Goal: Contribute content

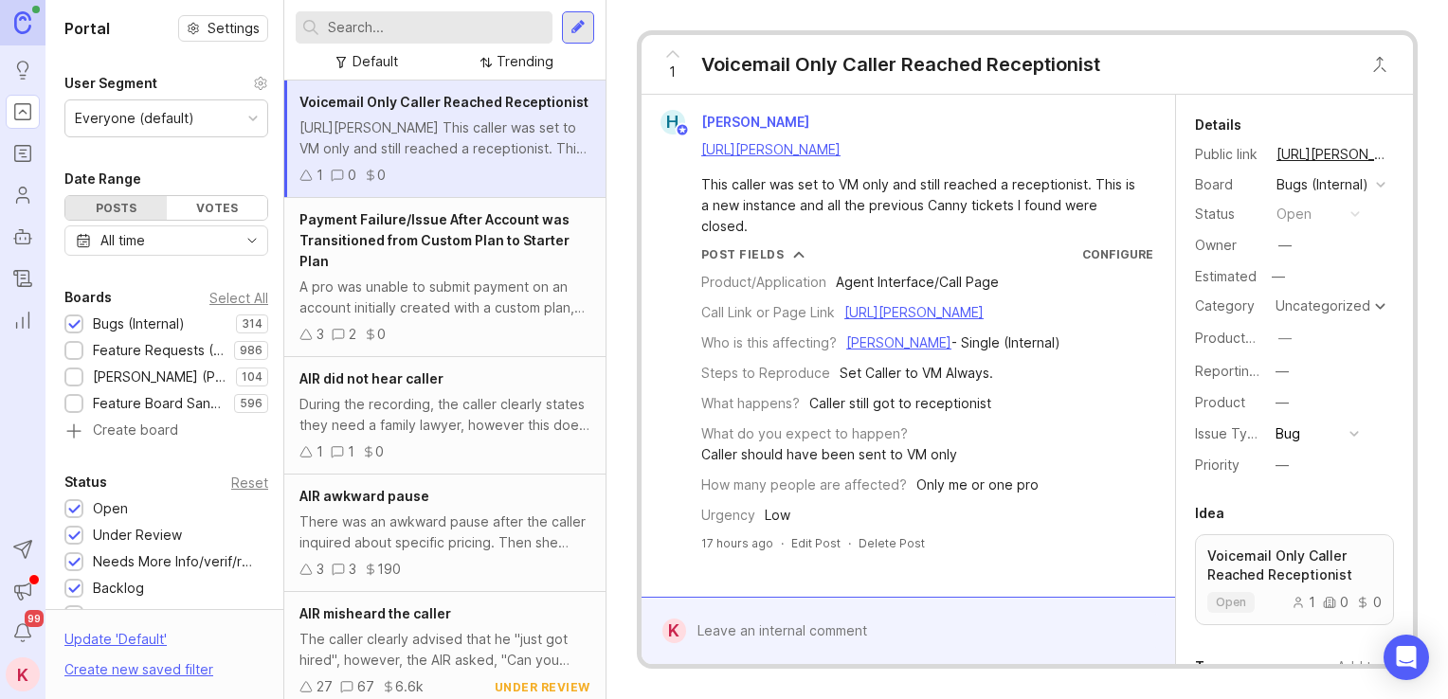
click at [570, 28] on div at bounding box center [577, 27] width 15 height 17
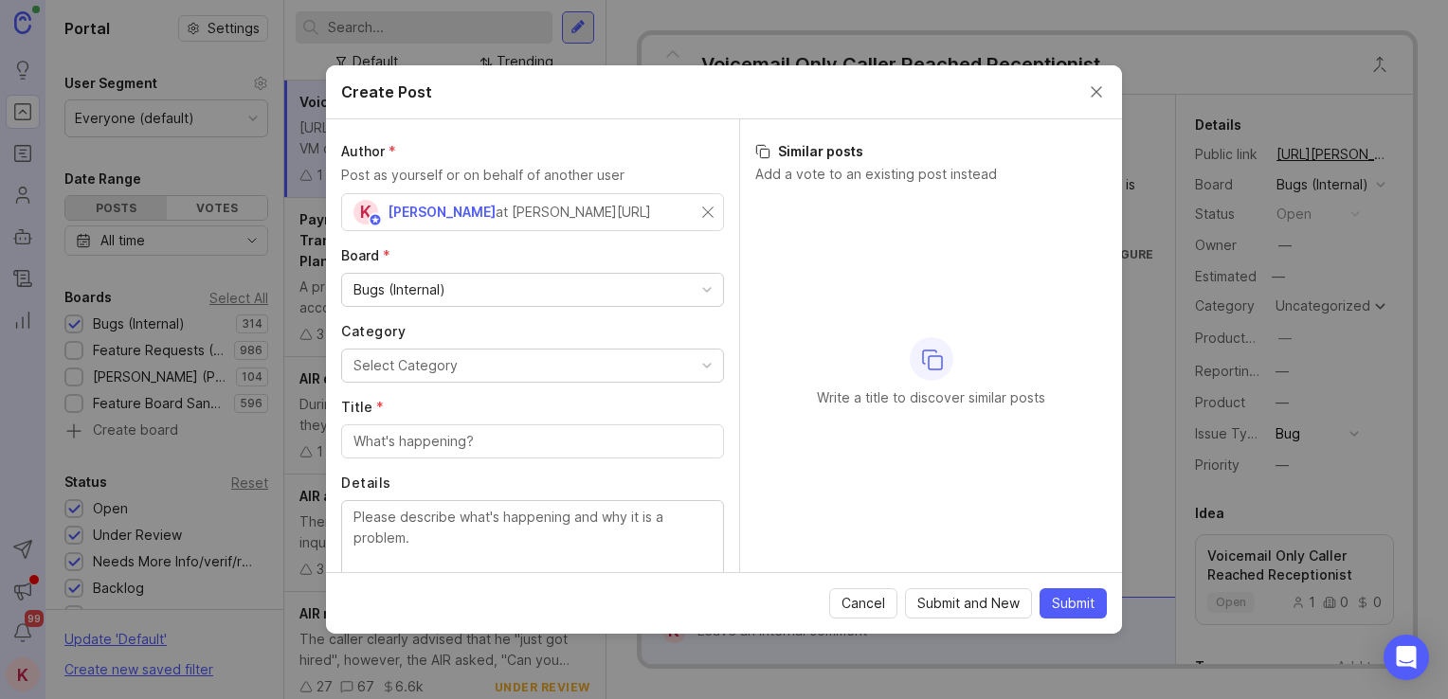
click at [474, 274] on div "Bugs (Internal)" at bounding box center [532, 290] width 381 height 32
click at [475, 373] on button "Select Category" at bounding box center [532, 366] width 383 height 34
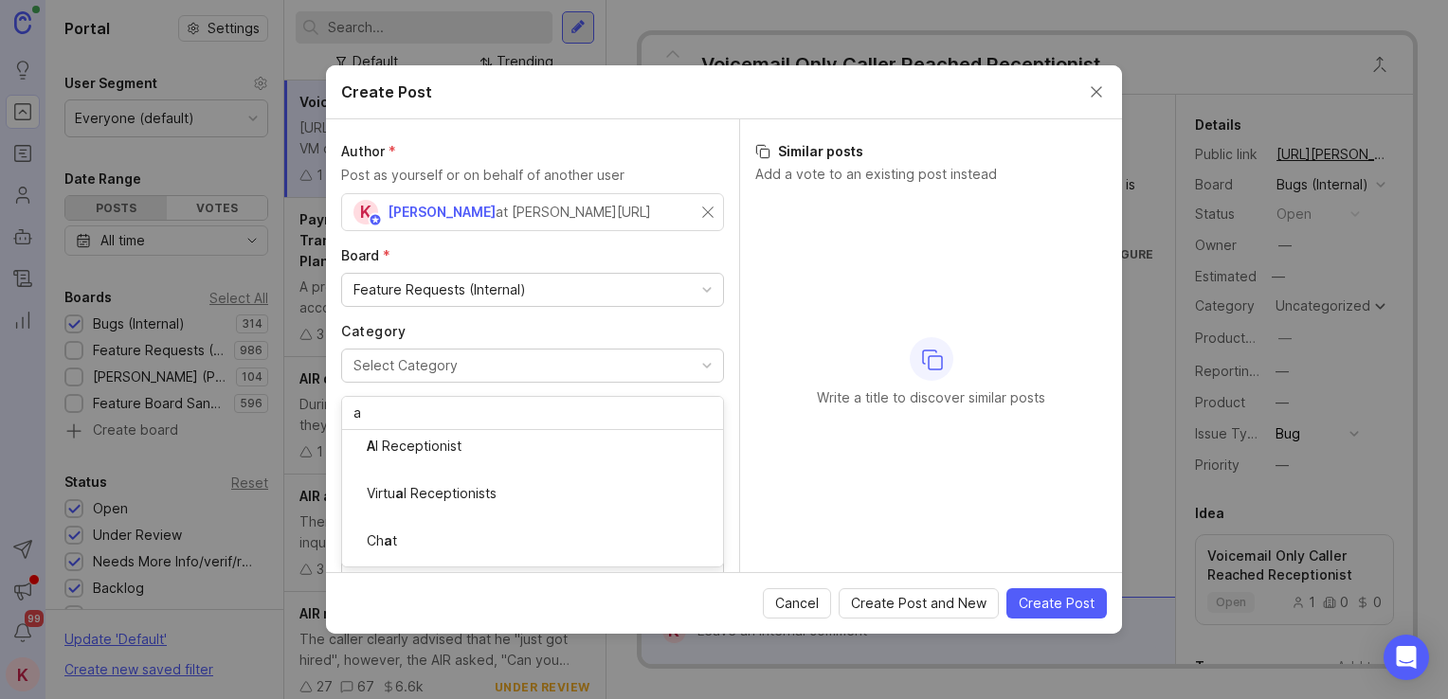
type input "a"
click at [462, 431] on input "Title *" at bounding box center [532, 441] width 358 height 21
click at [424, 438] on input "Title *" at bounding box center [532, 441] width 358 height 21
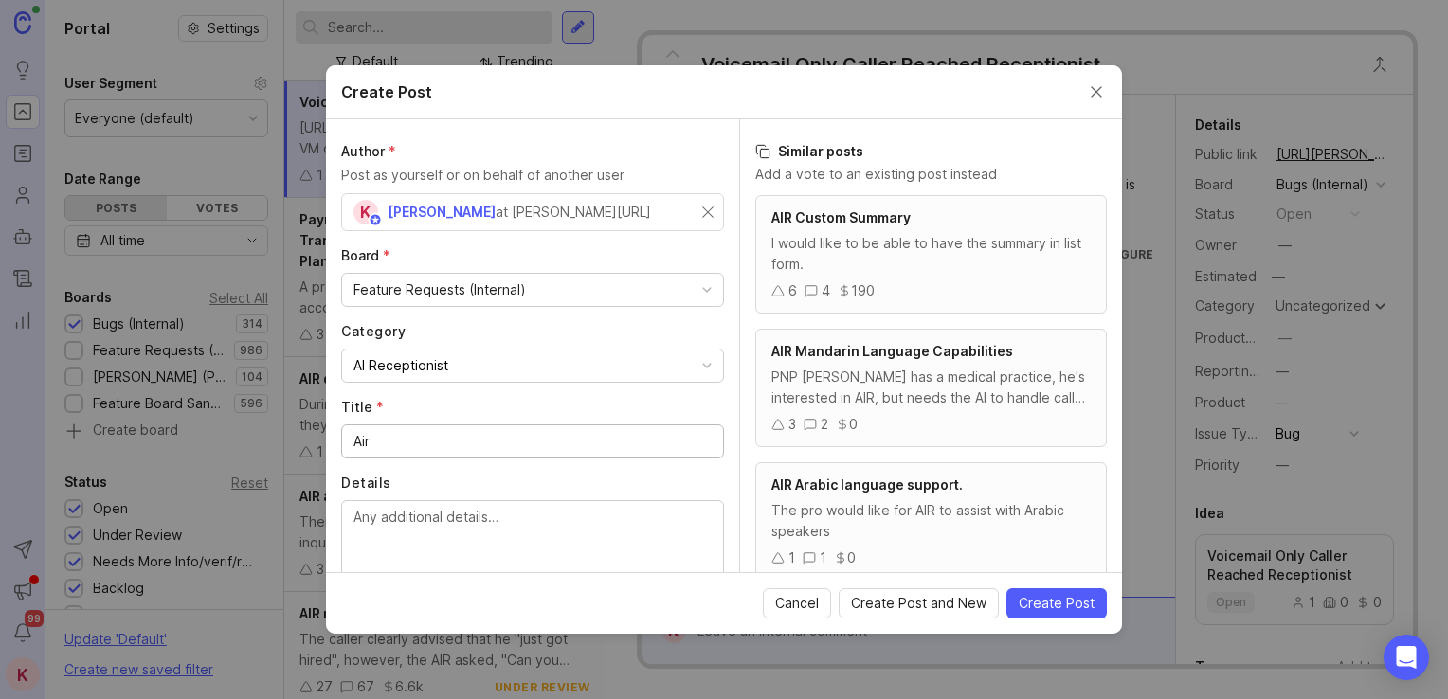
click at [420, 449] on input "Air" at bounding box center [532, 441] width 358 height 21
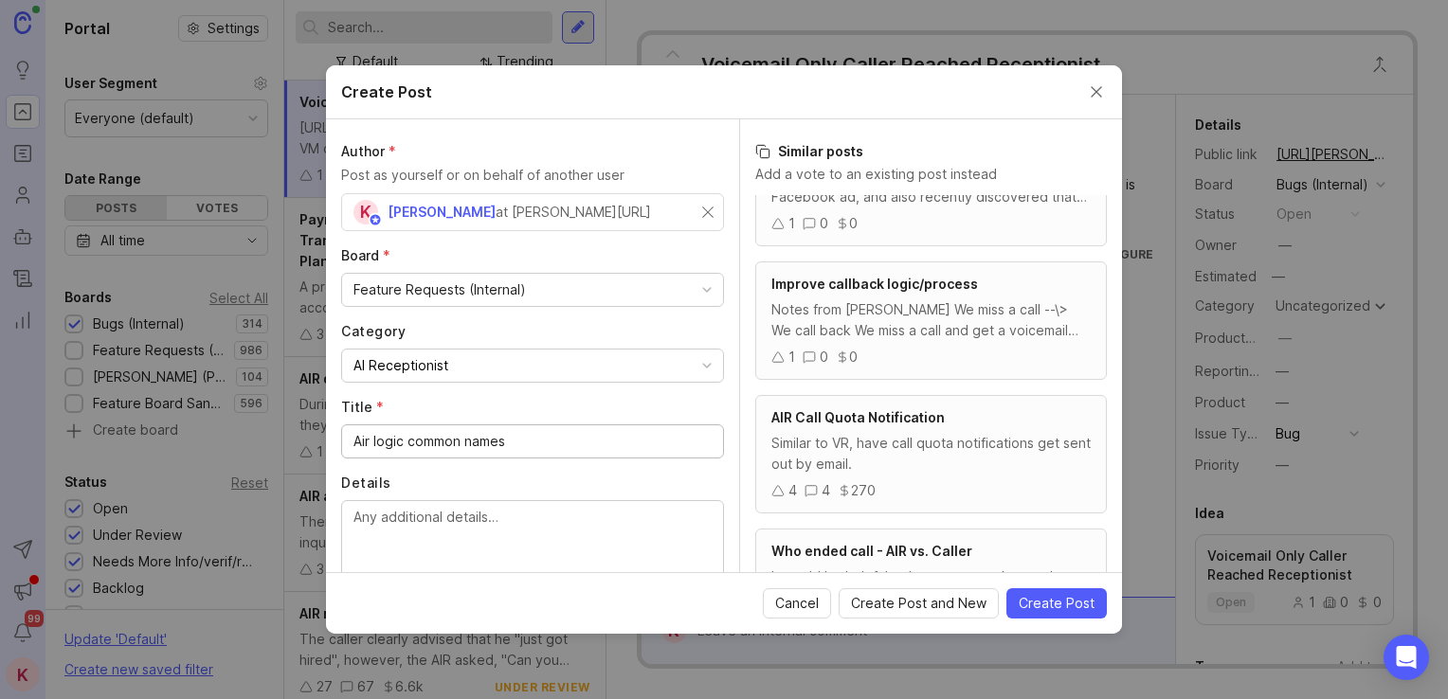
scroll to position [754, 0]
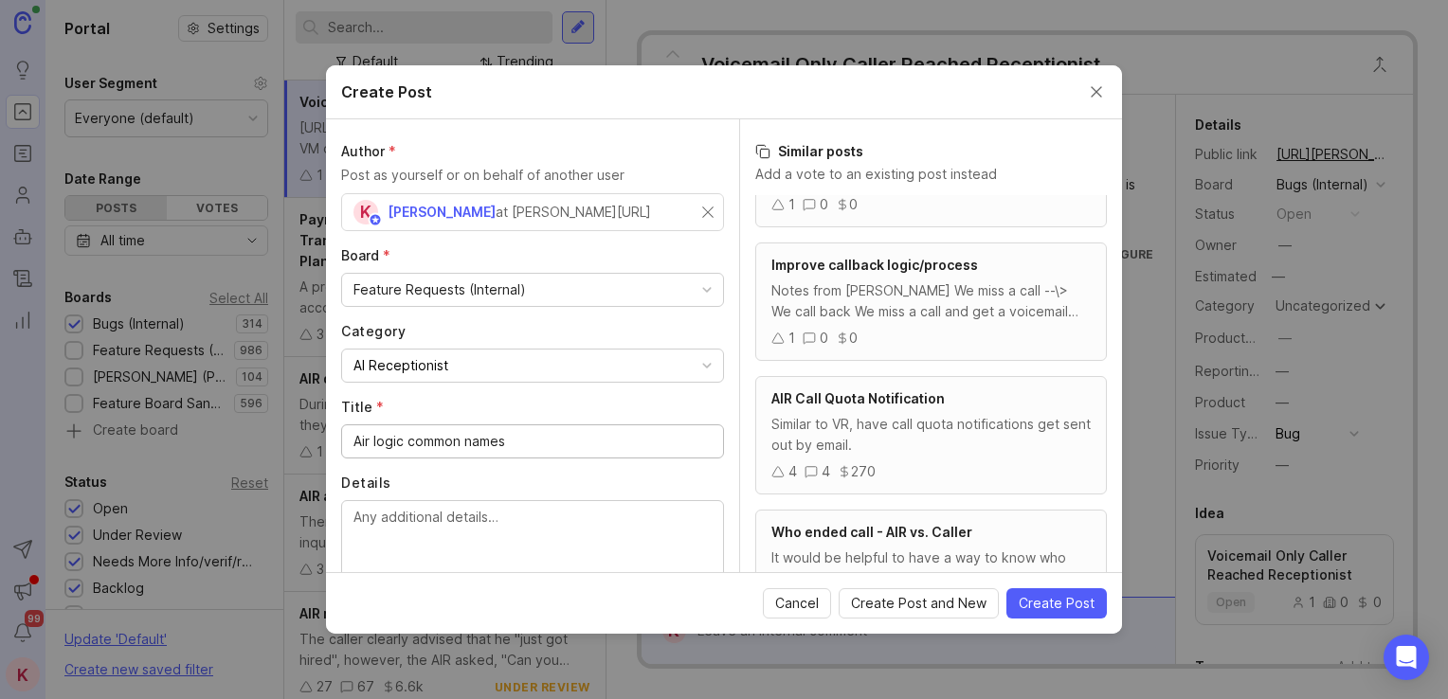
click at [411, 441] on input "Air logic common names" at bounding box center [532, 441] width 358 height 21
type input "Air logic common names"
click at [463, 526] on textarea "Details" at bounding box center [532, 538] width 358 height 63
click at [441, 533] on textarea "Details" at bounding box center [532, 538] width 358 height 63
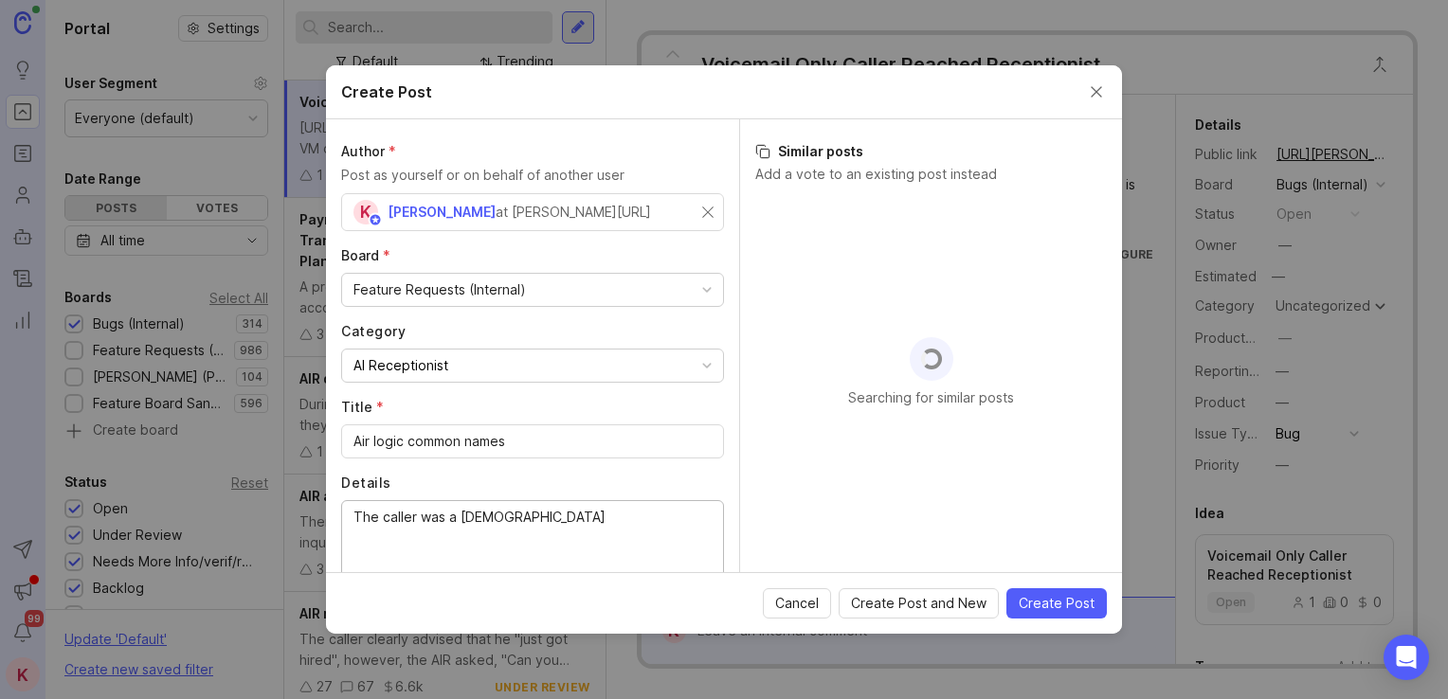
scroll to position [0, 0]
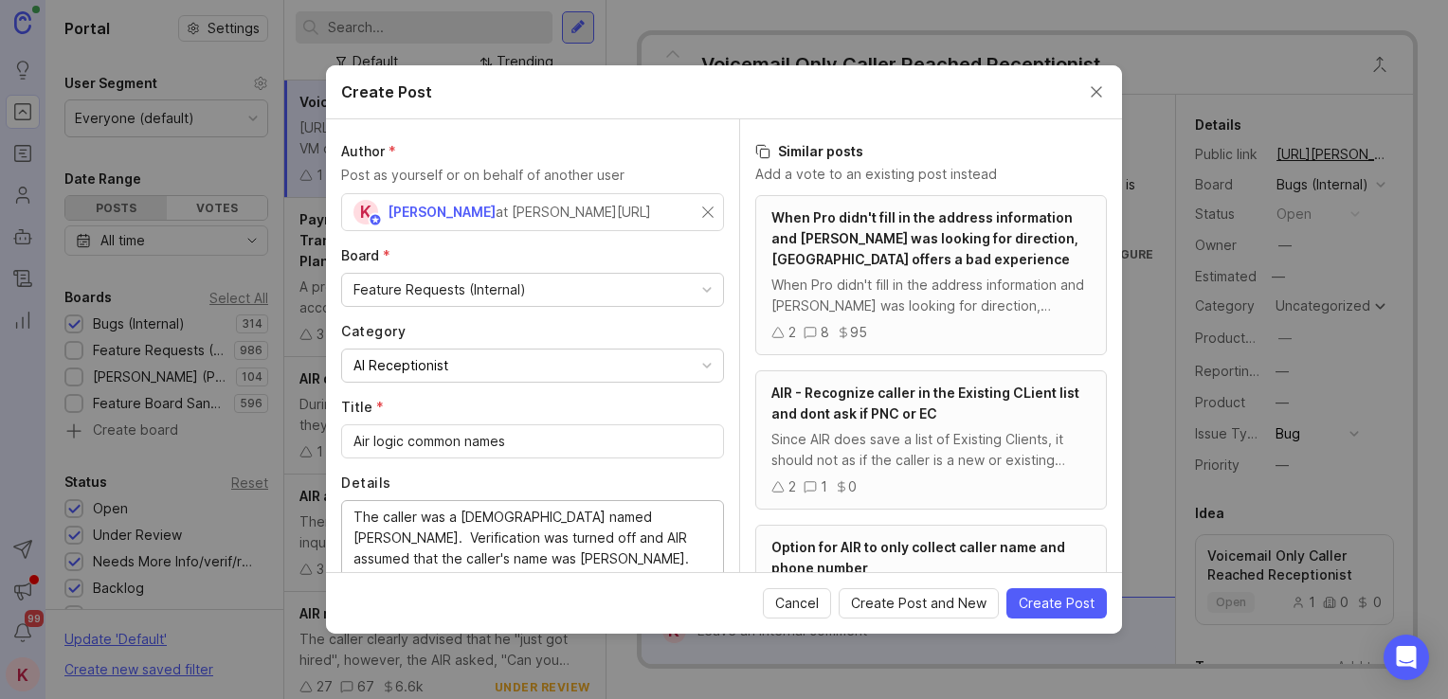
click at [405, 559] on textarea "The caller was a [DEMOGRAPHIC_DATA] named [PERSON_NAME]. Verification was turne…" at bounding box center [532, 538] width 358 height 63
click at [485, 549] on textarea "The caller was a [DEMOGRAPHIC_DATA] named [PERSON_NAME]. Verification was turne…" at bounding box center [532, 538] width 358 height 63
click at [480, 555] on textarea "The caller was a [DEMOGRAPHIC_DATA] named [PERSON_NAME]. Verification was turne…" at bounding box center [532, 538] width 358 height 63
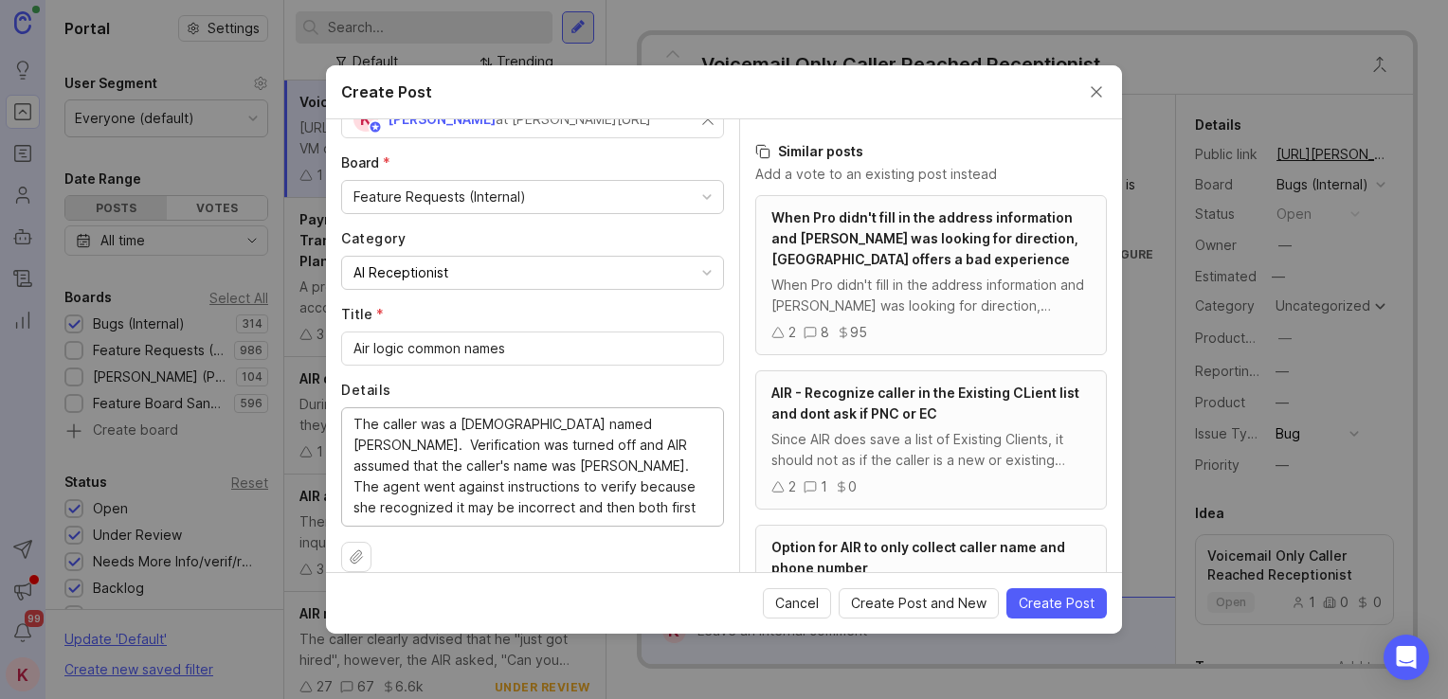
scroll to position [113, 0]
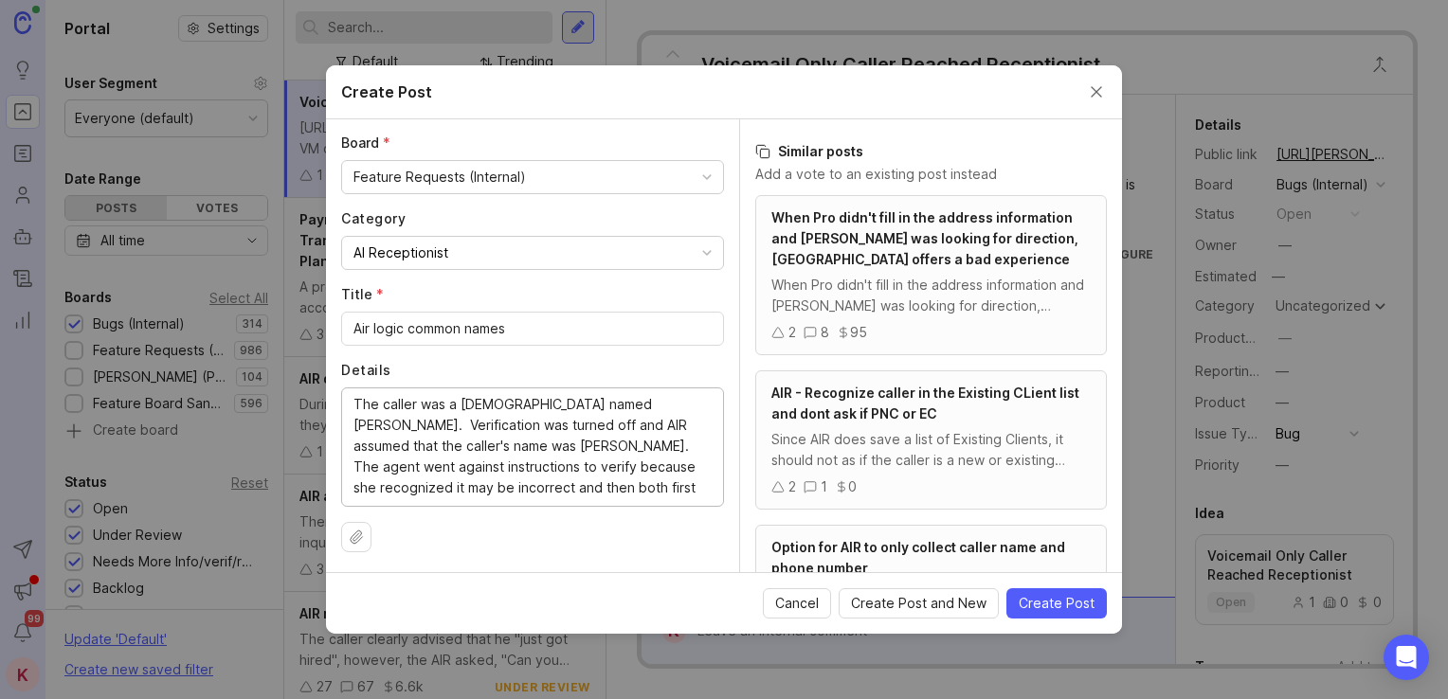
type textarea "The caller was a [DEMOGRAPHIC_DATA] named [PERSON_NAME]. Verification was turne…"
click at [409, 331] on input "Air logic common names" at bounding box center [532, 328] width 358 height 21
type input "Air logic for common names"
click at [348, 399] on div "The caller was a [DEMOGRAPHIC_DATA] named [PERSON_NAME]. Verification was turne…" at bounding box center [532, 446] width 383 height 119
click at [353, 407] on textarea "The caller was a [DEMOGRAPHIC_DATA] named [PERSON_NAME]. Verification was turne…" at bounding box center [532, 446] width 358 height 104
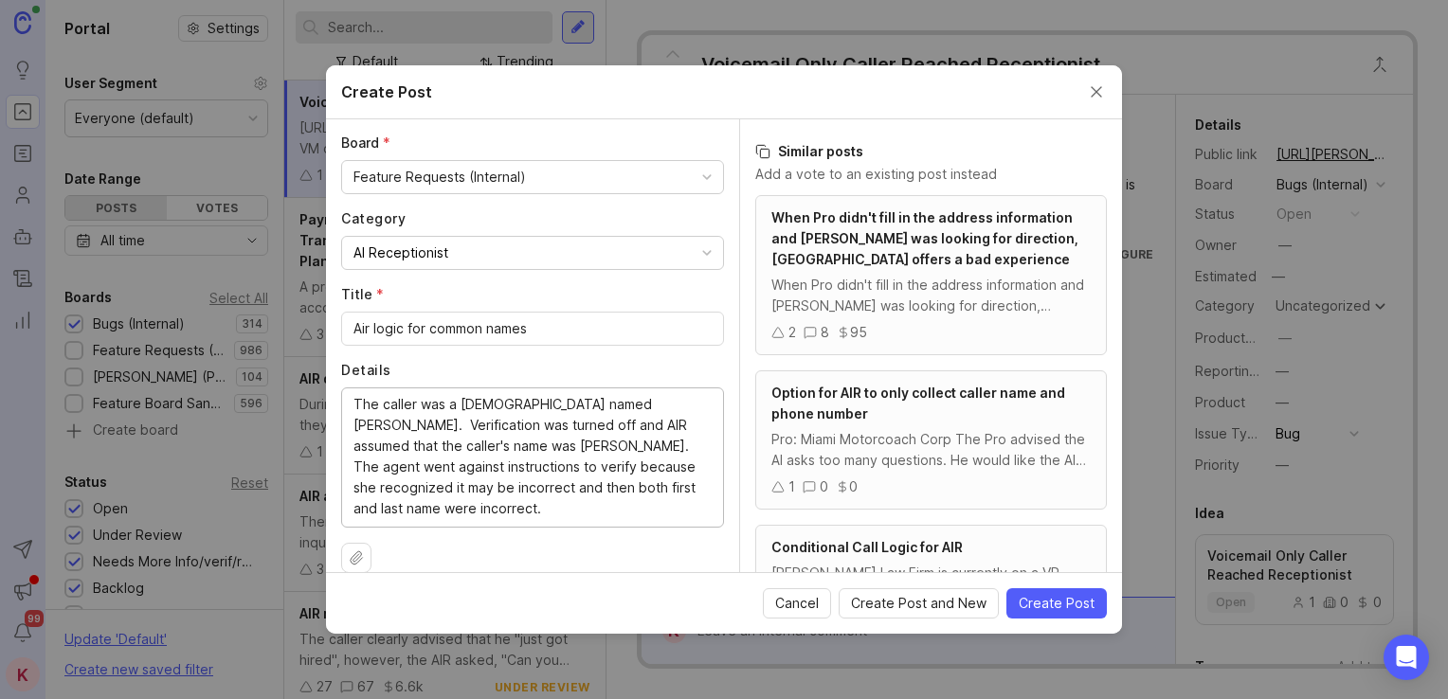
paste textarea "This call stated not to verify, but the spelling of the callers name was incorr…"
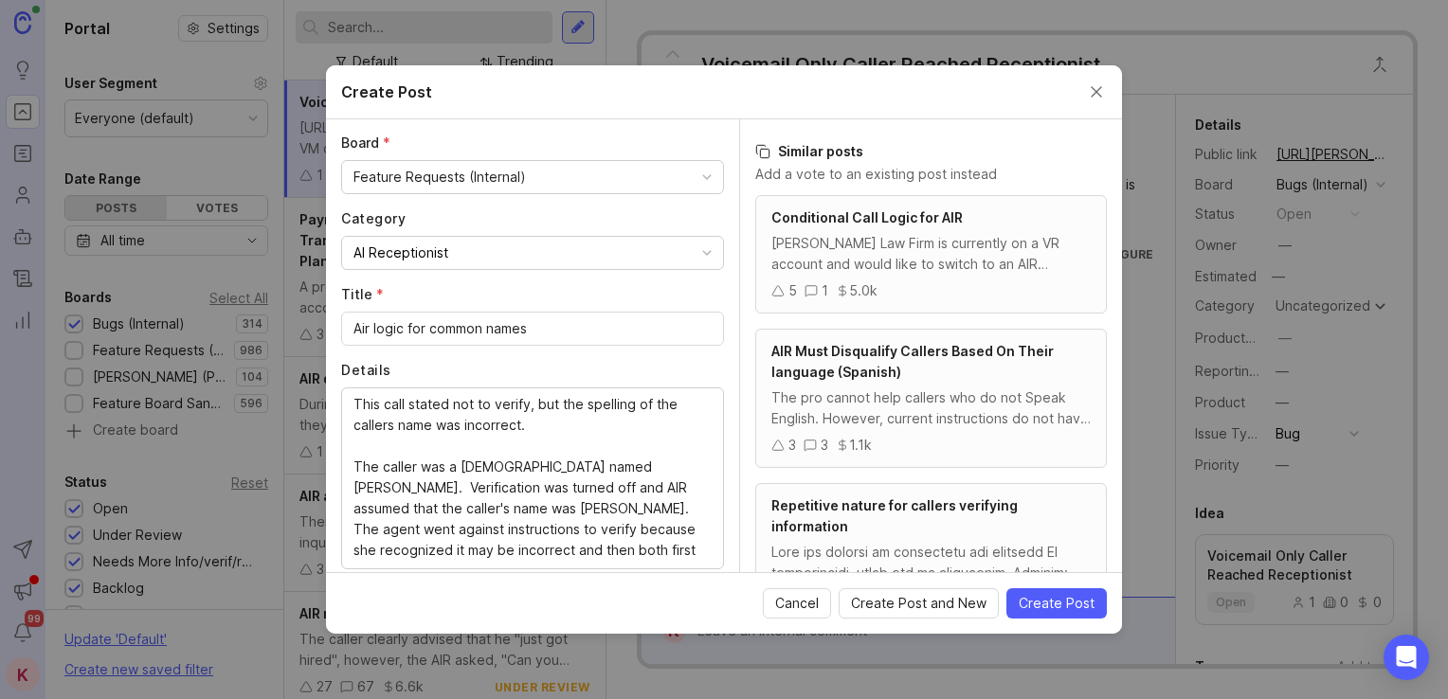
click at [436, 445] on textarea "This call stated not to verify, but the spelling of the callers name was incorr…" at bounding box center [532, 477] width 358 height 167
paste textarea "[URL][PERSON_NAME]"
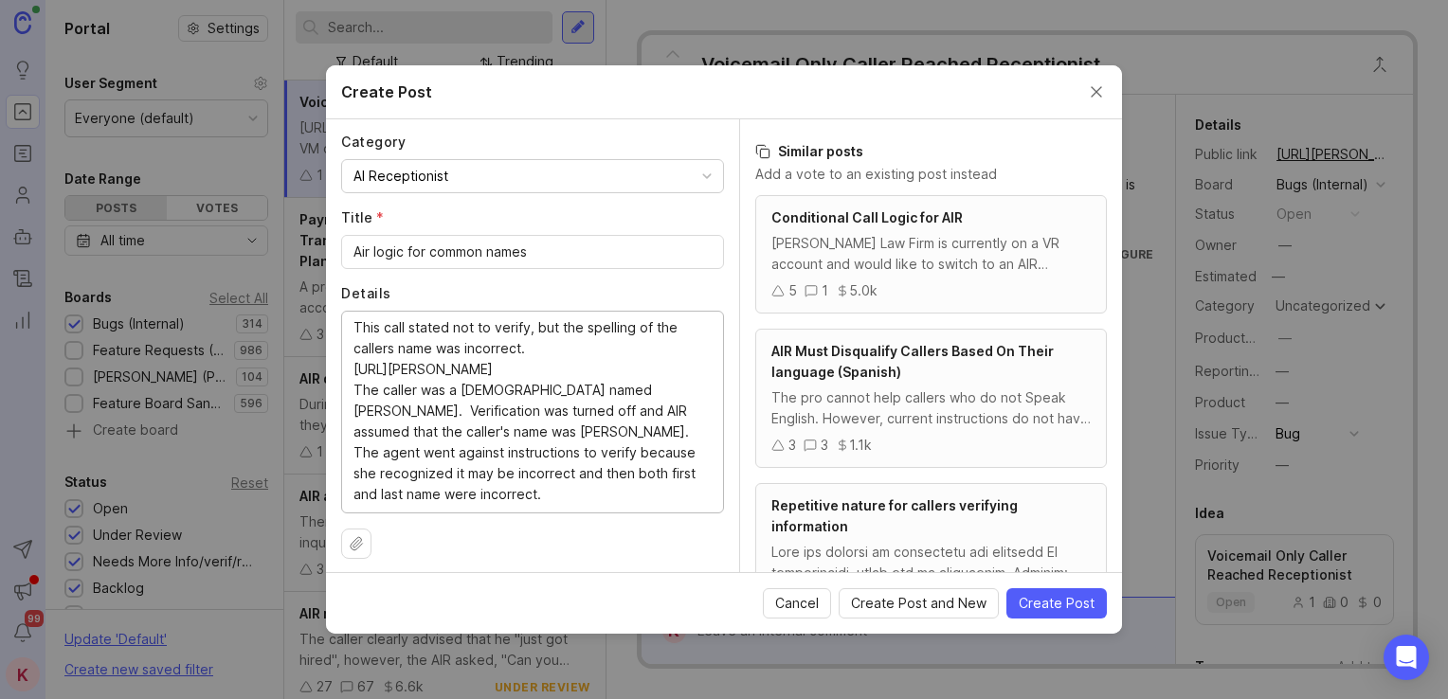
scroll to position [196, 0]
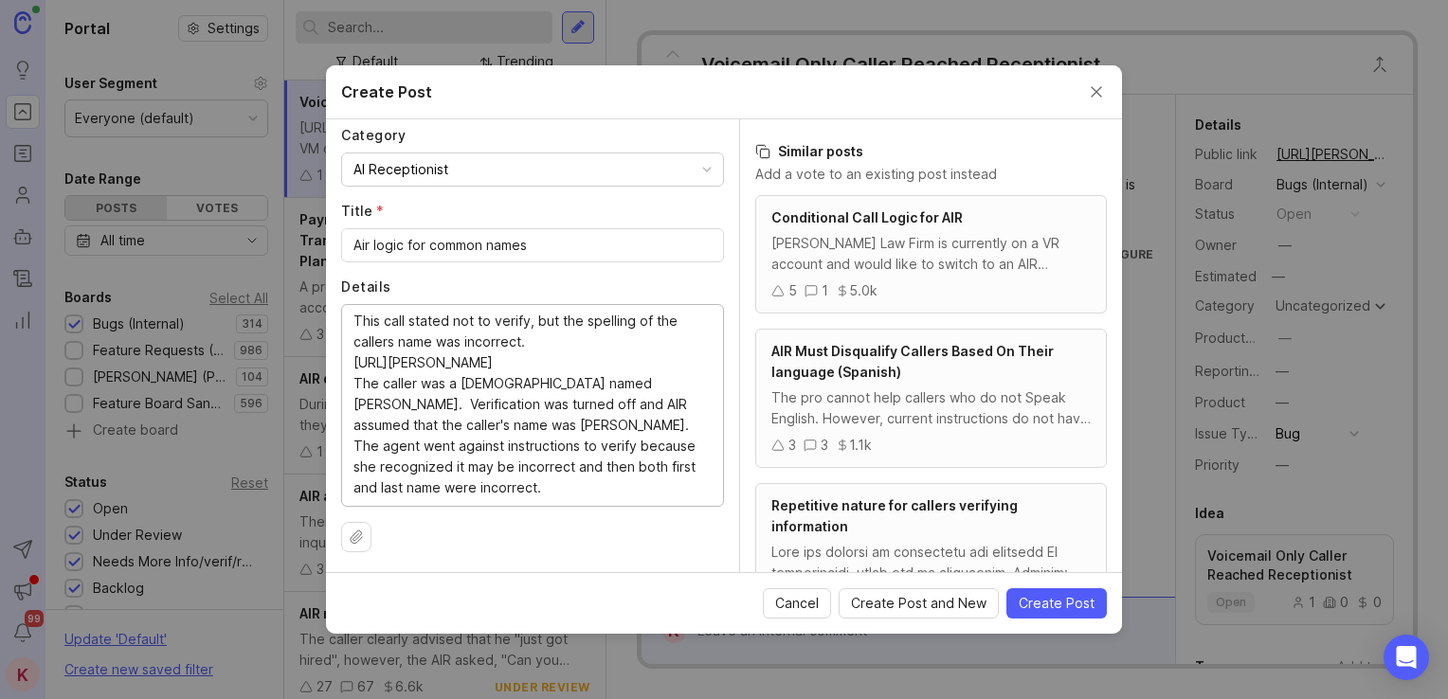
drag, startPoint x: 578, startPoint y: 476, endPoint x: 573, endPoint y: 512, distance: 36.3
click at [414, 248] on input "Air logic for common names" at bounding box center [532, 245] width 358 height 21
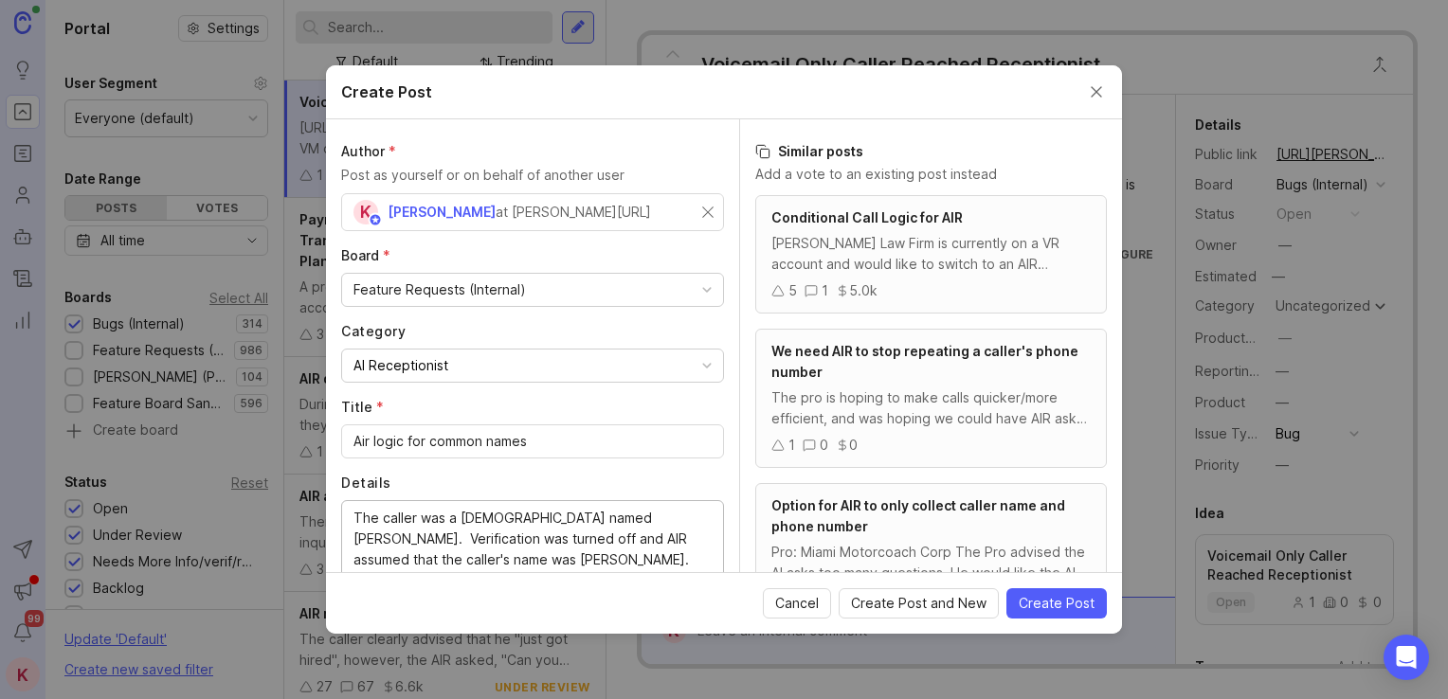
scroll to position [216, 0]
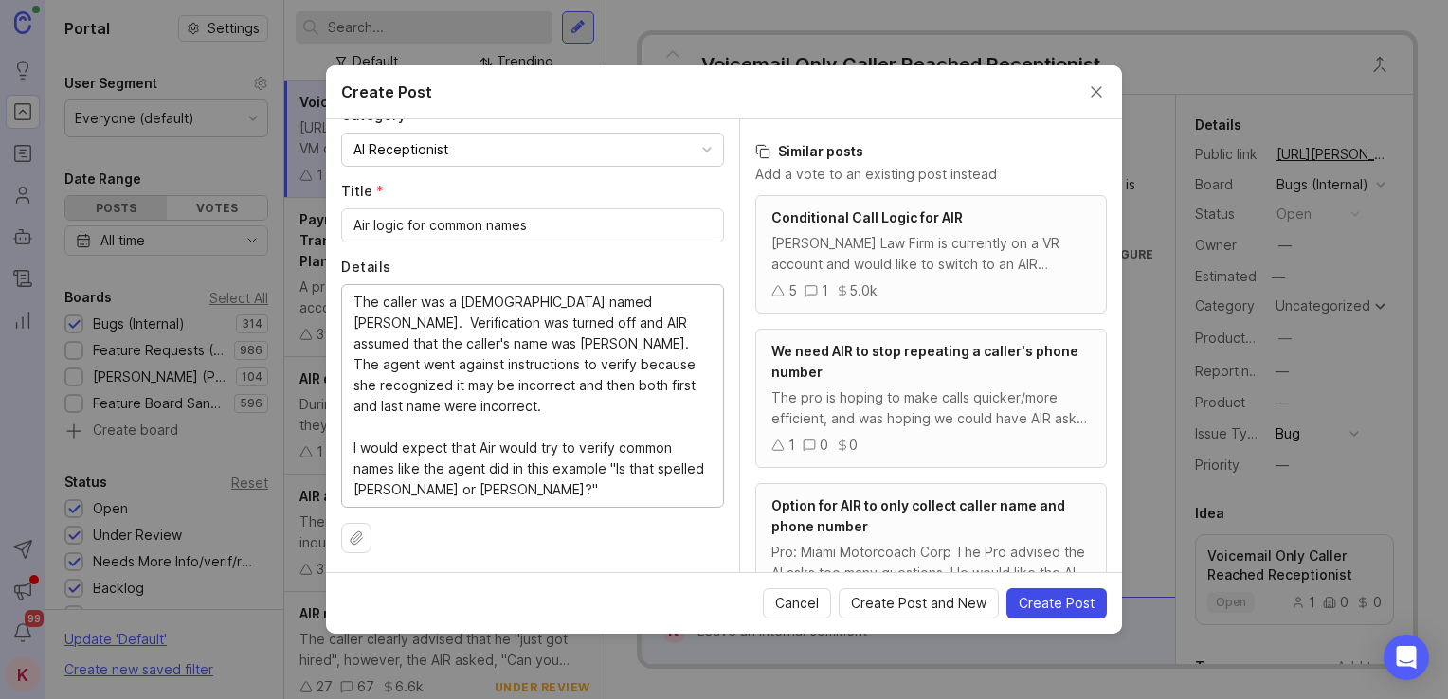
type textarea "This call stated not to verify, but the spelling of the caller's name was incor…"
click at [1069, 601] on span "Create Post" at bounding box center [1056, 603] width 76 height 19
